Goal: Task Accomplishment & Management: Complete application form

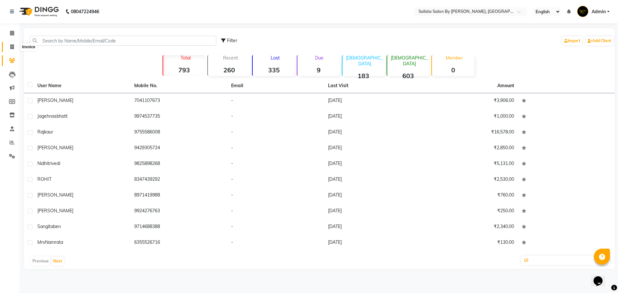
click at [15, 44] on span at bounding box center [11, 46] width 11 height 7
select select "service"
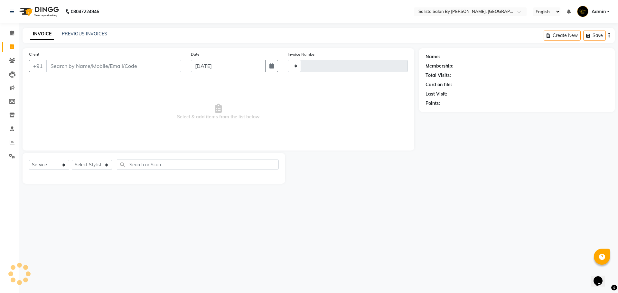
type input "0822"
select select "6878"
click at [73, 31] on link "PREVIOUS INVOICES" at bounding box center [84, 34] width 45 height 6
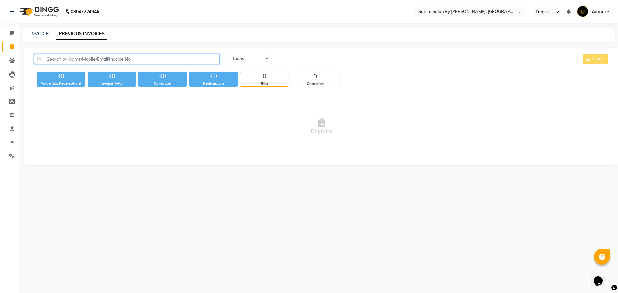
click at [61, 58] on input "text" at bounding box center [126, 59] width 185 height 10
type input "seem"
click at [9, 63] on span at bounding box center [11, 60] width 11 height 7
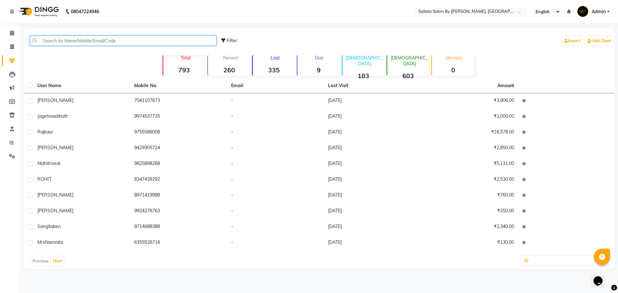
click at [62, 42] on input "text" at bounding box center [123, 41] width 186 height 10
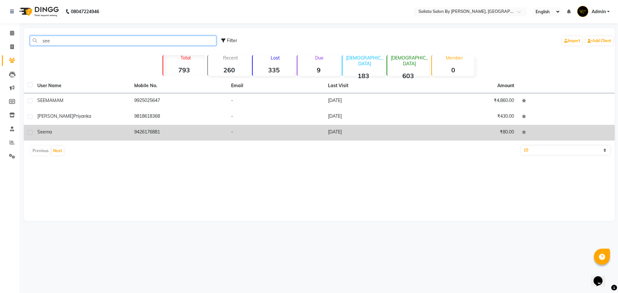
type input "see"
click at [231, 132] on td "-" at bounding box center [275, 133] width 97 height 16
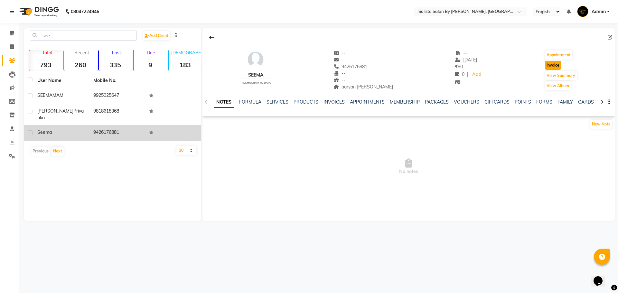
click at [555, 61] on button "Invoice" at bounding box center [553, 65] width 16 height 9
select select "6878"
select select "service"
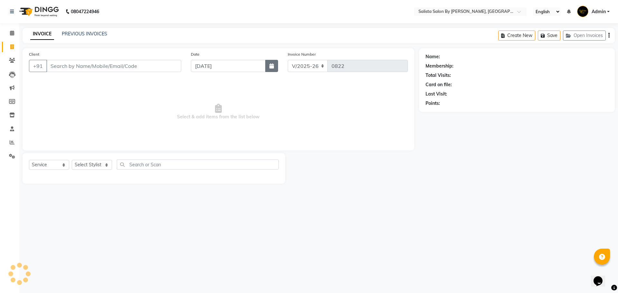
type input "9426176881"
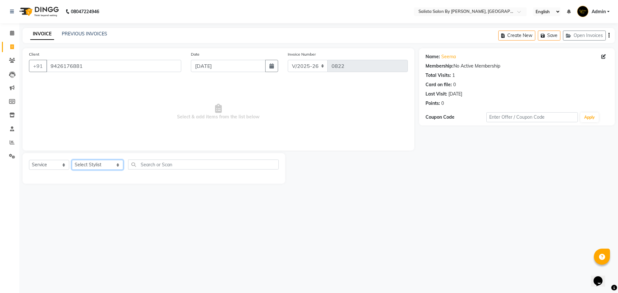
click at [101, 165] on select "Select Stylist AMIT [PERSON_NAME] kantibbai [PERSON_NAME] [PERSON_NAME] [PERSON…" at bounding box center [97, 165] width 51 height 10
select select "53758"
click at [72, 160] on select "Select Stylist AMIT [PERSON_NAME] kantibbai [PERSON_NAME] [PERSON_NAME] [PERSON…" at bounding box center [97, 165] width 51 height 10
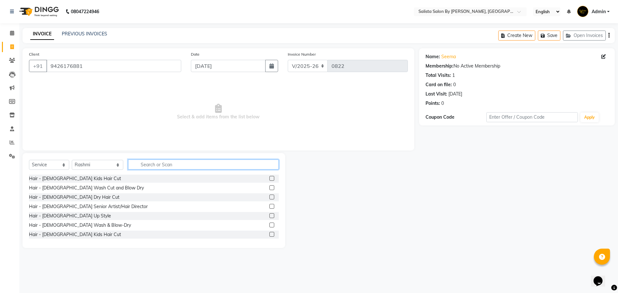
click at [168, 160] on input "text" at bounding box center [203, 165] width 151 height 10
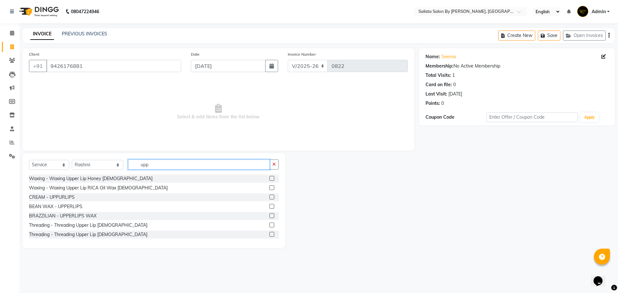
type input "upp"
click at [269, 234] on label at bounding box center [271, 234] width 5 height 5
click at [269, 234] on input "checkbox" at bounding box center [271, 235] width 4 height 4
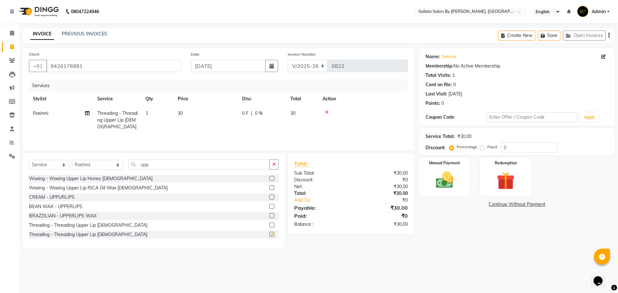
checkbox input "false"
click at [455, 170] on img at bounding box center [444, 180] width 30 height 21
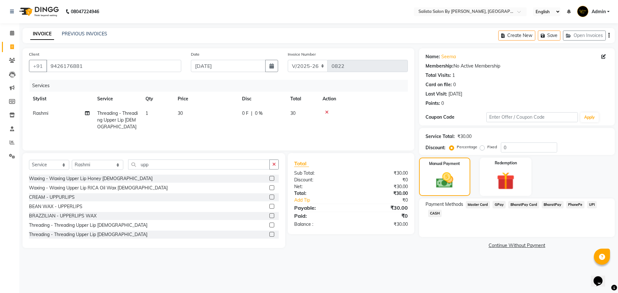
drag, startPoint x: 500, startPoint y: 205, endPoint x: 500, endPoint y: 216, distance: 11.9
click at [500, 205] on span "GPay" at bounding box center [498, 204] width 13 height 7
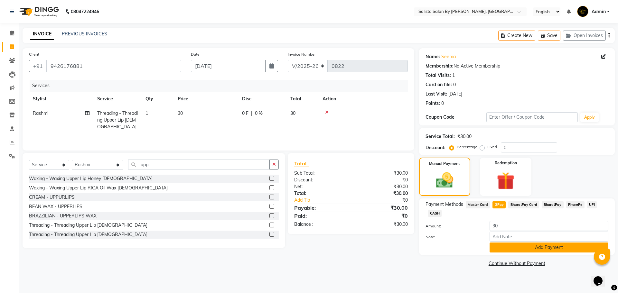
click at [506, 249] on button "Add Payment" at bounding box center [548, 248] width 119 height 10
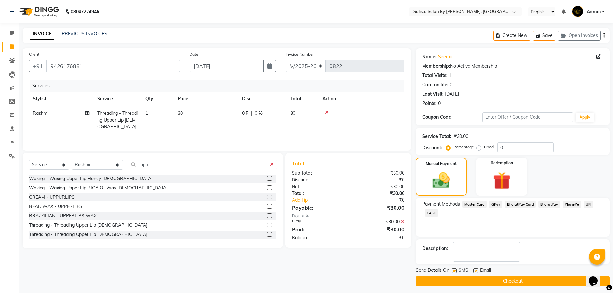
click at [466, 283] on button "Checkout" at bounding box center [513, 281] width 194 height 10
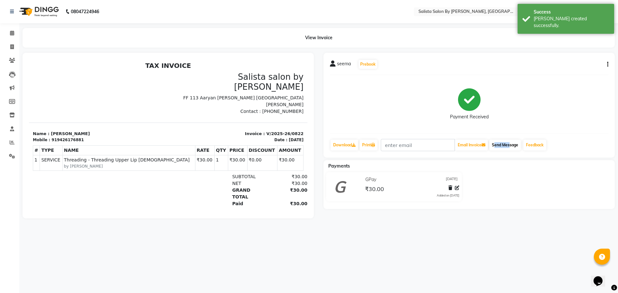
click at [509, 150] on div "Send Message" at bounding box center [504, 145] width 33 height 12
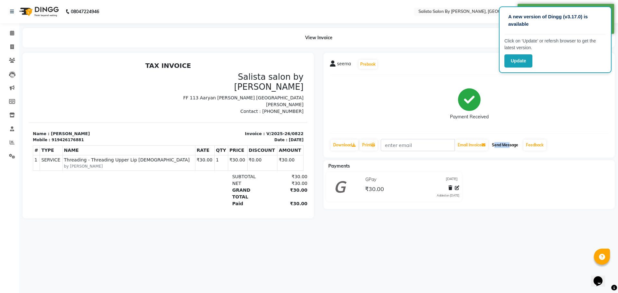
click at [506, 142] on button "Send Message" at bounding box center [505, 145] width 32 height 11
click at [523, 64] on button "Update" at bounding box center [518, 60] width 28 height 13
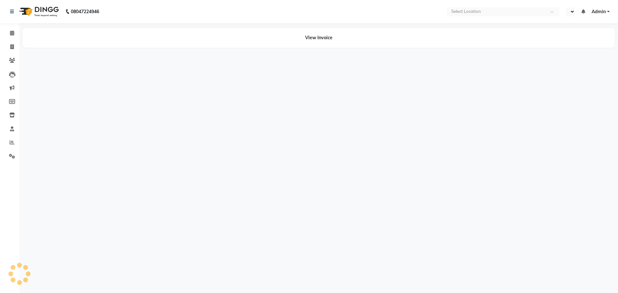
select select "en"
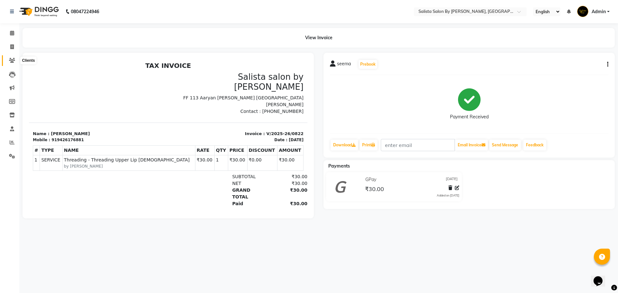
click at [12, 62] on span at bounding box center [11, 60] width 11 height 7
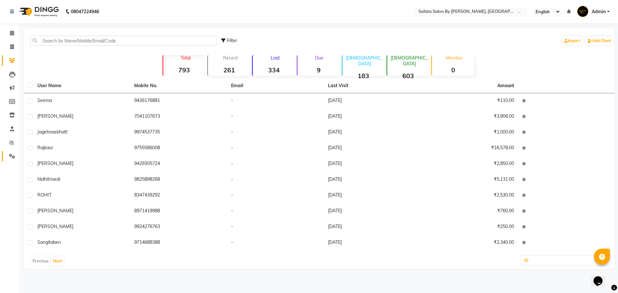
click at [9, 160] on link "Settings" at bounding box center [9, 156] width 15 height 11
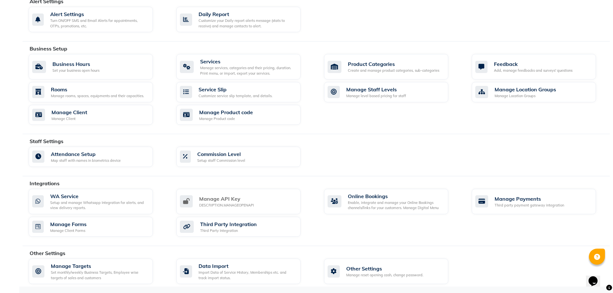
scroll to position [186, 0]
